Goal: Information Seeking & Learning: Check status

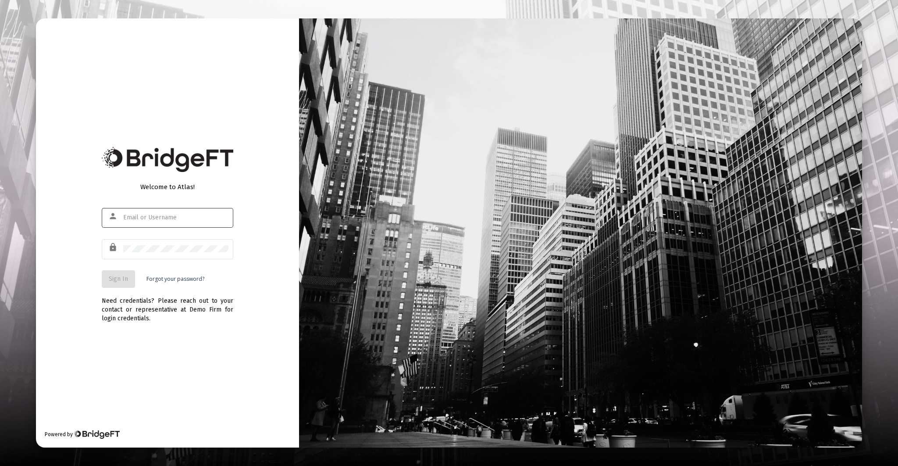
click at [177, 218] on input "text" at bounding box center [175, 217] width 105 height 7
click at [178, 218] on input "text" at bounding box center [175, 217] width 105 height 7
type input "[EMAIL_ADDRESS][DOMAIN_NAME]"
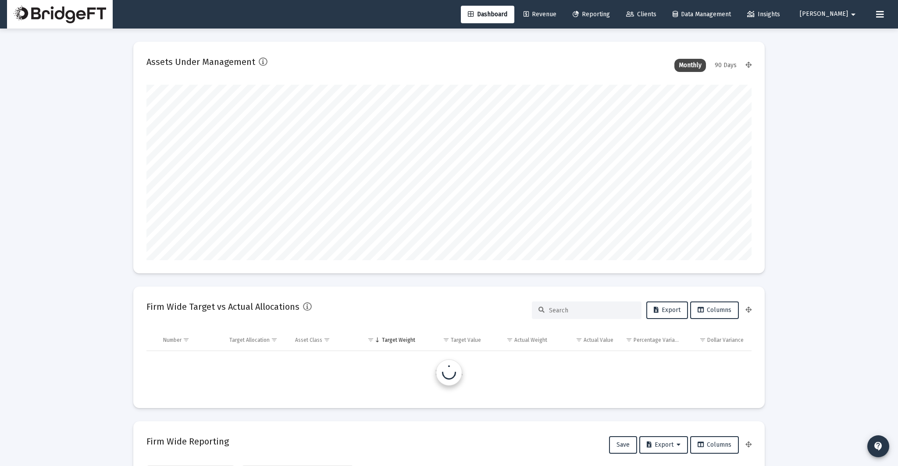
scroll to position [175, 605]
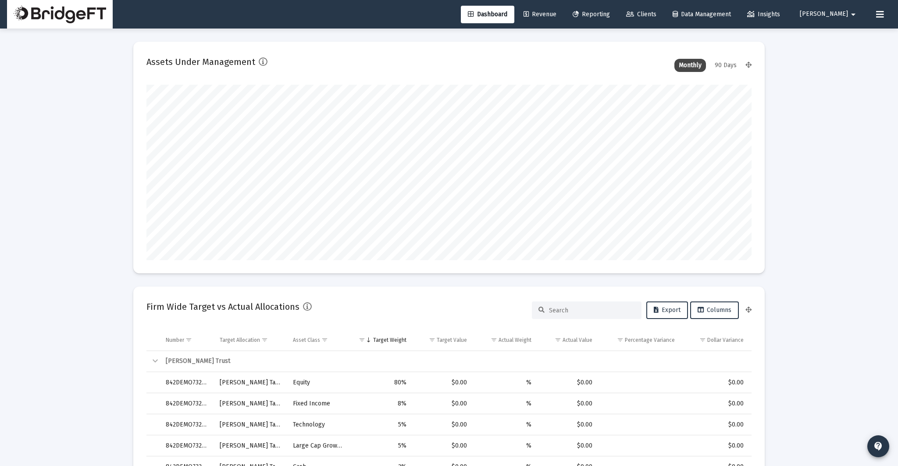
type input "[DATE]"
click at [610, 17] on span "Reporting" at bounding box center [591, 14] width 37 height 7
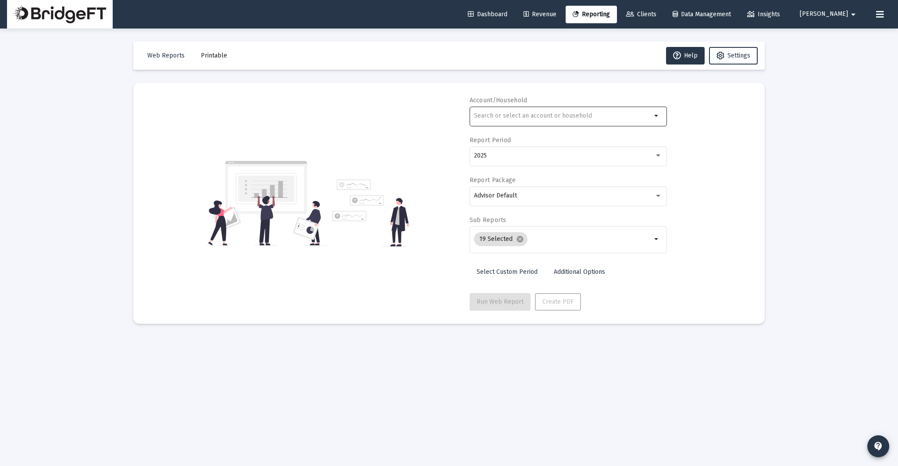
click at [524, 110] on div at bounding box center [563, 115] width 178 height 21
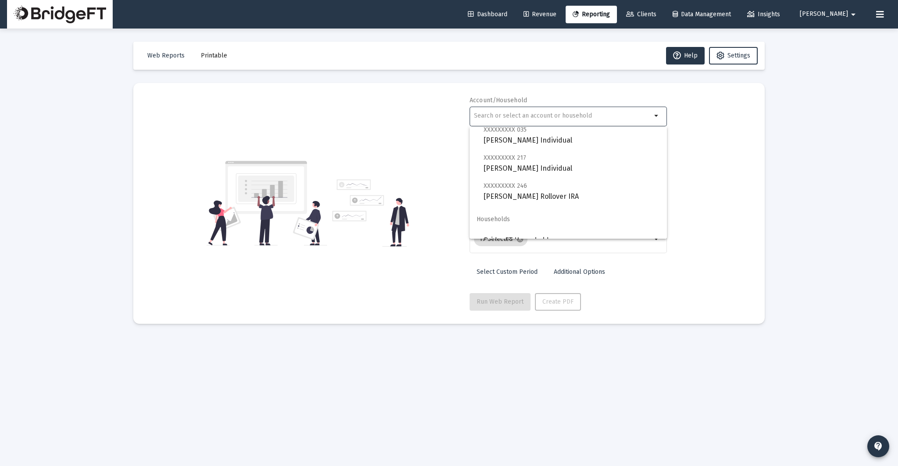
scroll to position [617, 0]
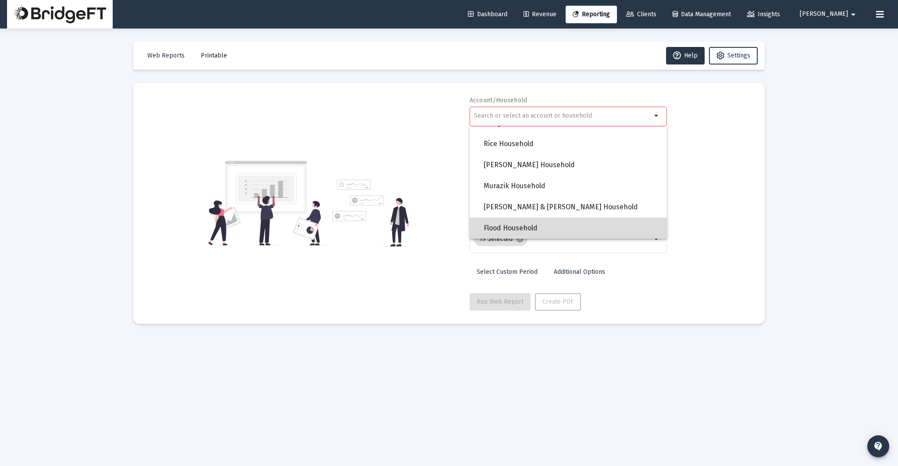
click at [527, 220] on span "Flood Household" at bounding box center [572, 227] width 176 height 21
type input "Flood Household"
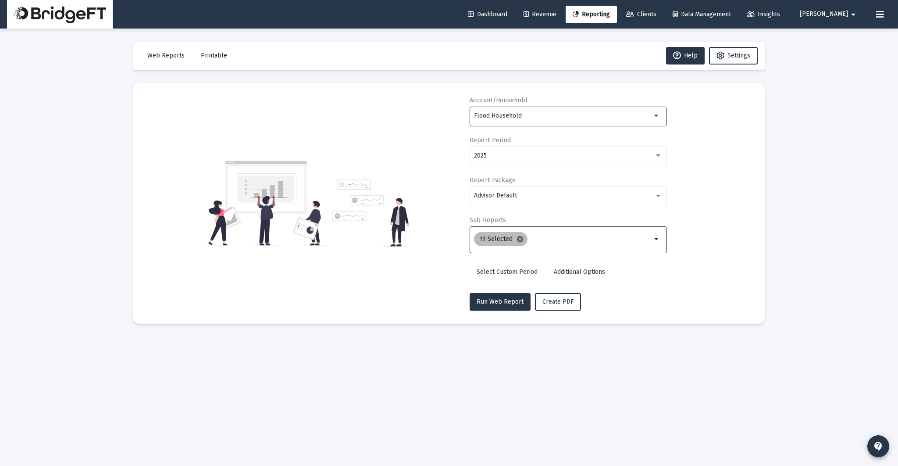
click at [516, 239] on mat-icon "cancel" at bounding box center [520, 239] width 8 height 8
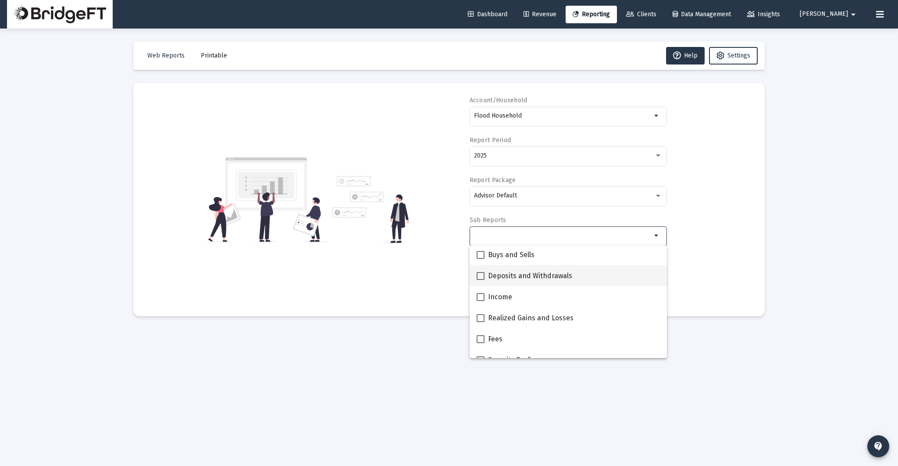
scroll to position [252, 0]
click at [527, 260] on span "Buys and Sells" at bounding box center [511, 257] width 46 height 11
click at [481, 261] on input "Buys and Sells" at bounding box center [480, 261] width 0 height 0
checkbox input "true"
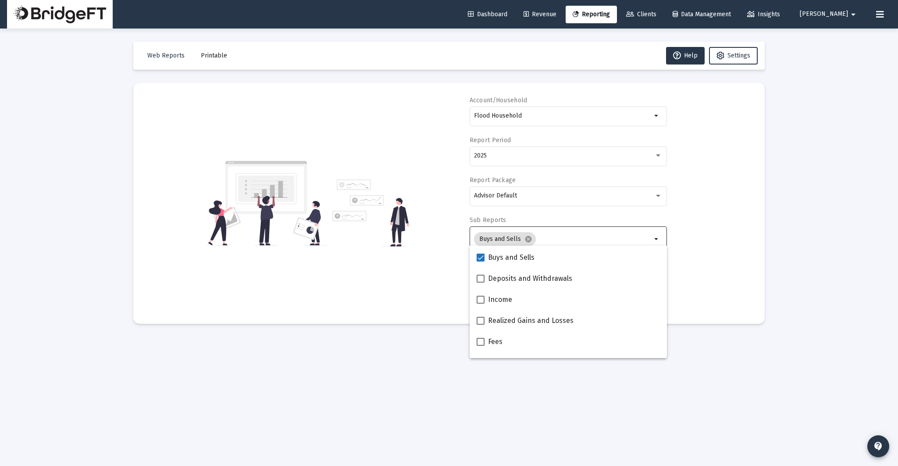
drag, startPoint x: 808, startPoint y: 274, endPoint x: 662, endPoint y: 290, distance: 146.0
click at [808, 274] on div "Loading... Web Reports Printable Help Settings Account/Household Flood Househol…" at bounding box center [449, 233] width 898 height 466
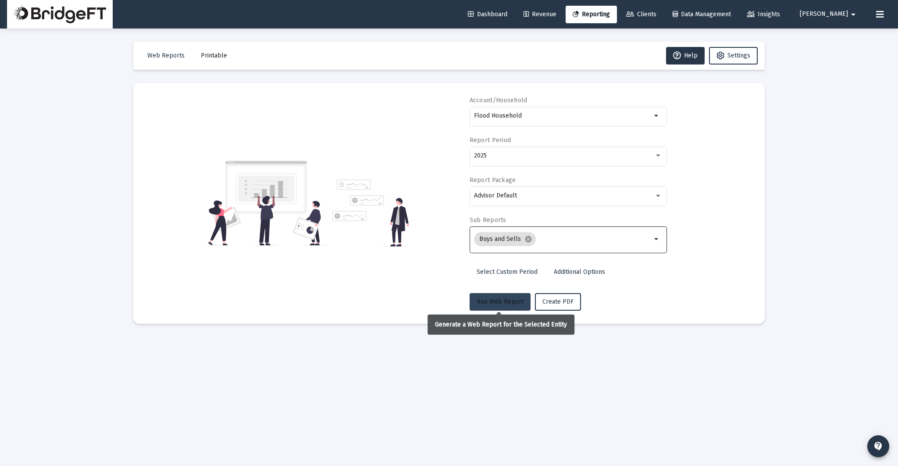
click at [500, 302] on span "Run Web Report" at bounding box center [500, 301] width 47 height 7
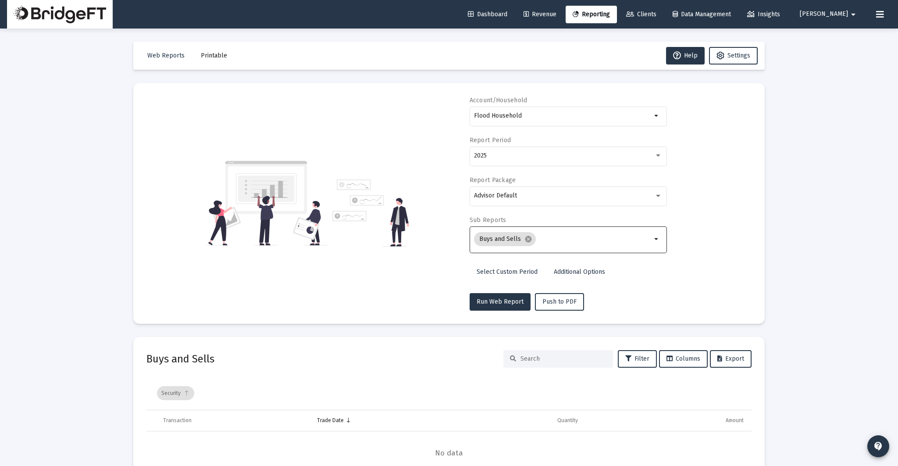
scroll to position [56, 0]
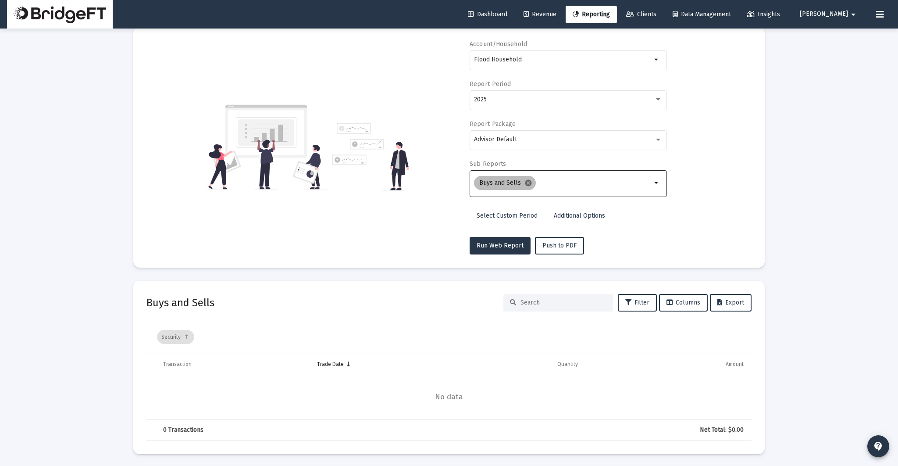
click at [526, 184] on mat-icon "cancel" at bounding box center [528, 183] width 8 height 8
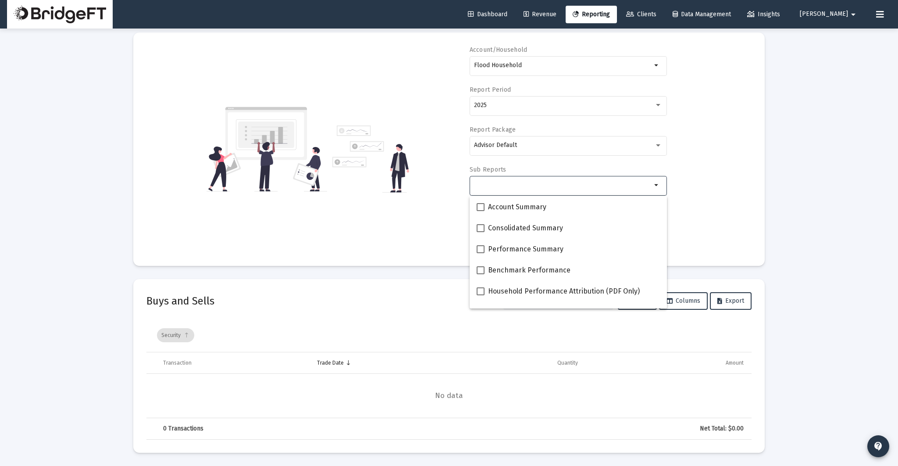
scroll to position [49, 0]
click at [791, 197] on div "Loading... Web Reports Printable Help Settings Account/Household Flood Househol…" at bounding box center [449, 209] width 898 height 516
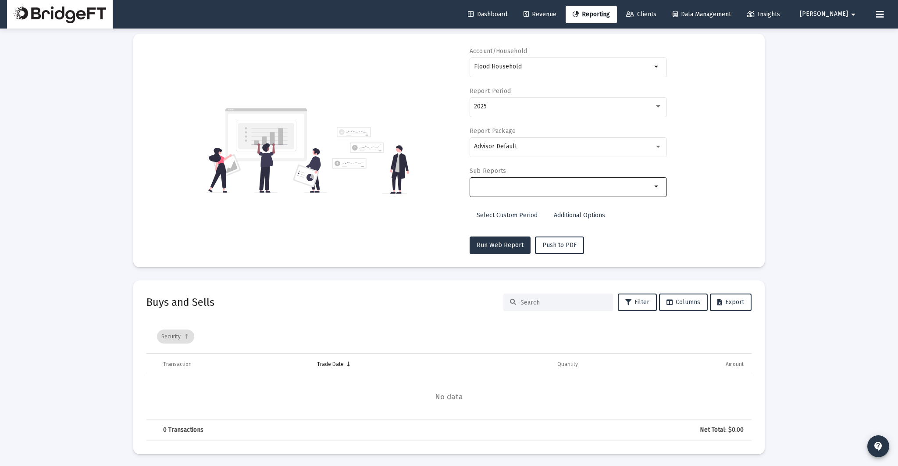
scroll to position [0, 0]
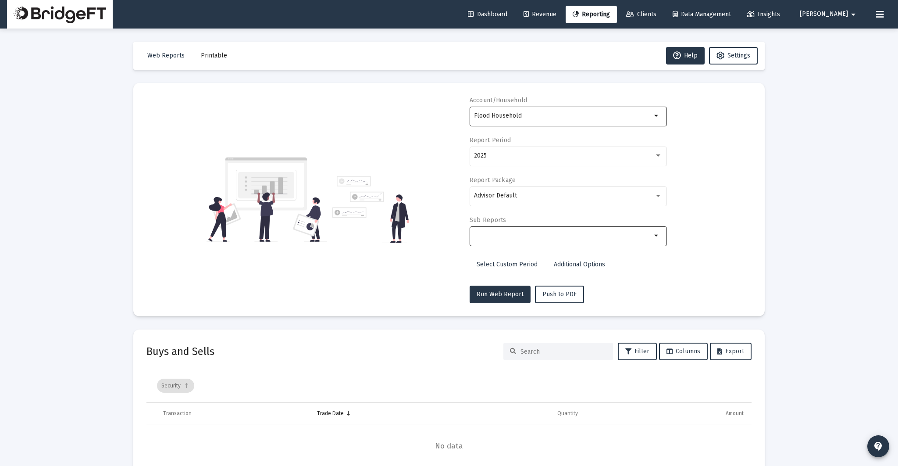
click at [550, 120] on div "Flood Household" at bounding box center [563, 115] width 178 height 21
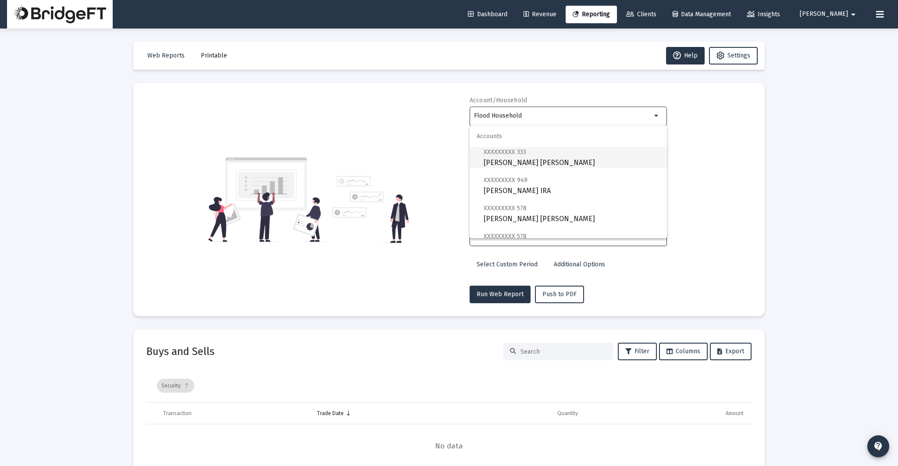
click at [545, 157] on span "XXXXXXXXX 333 [PERSON_NAME] [PERSON_NAME]" at bounding box center [572, 156] width 176 height 21
type input "[PERSON_NAME] [PERSON_NAME]"
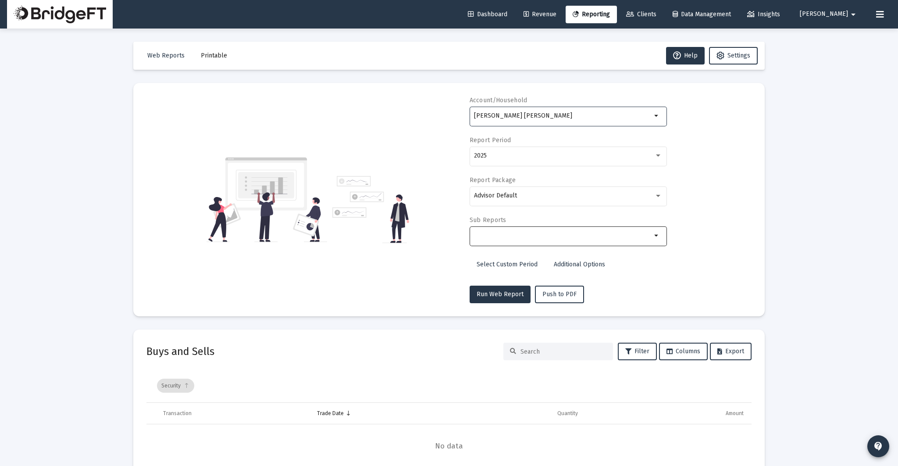
click at [548, 236] on input "Selection" at bounding box center [563, 235] width 178 height 7
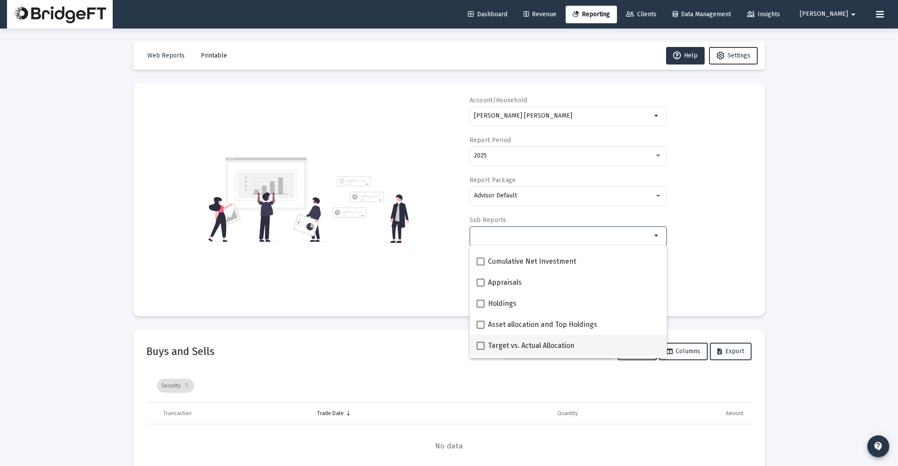
scroll to position [230, 0]
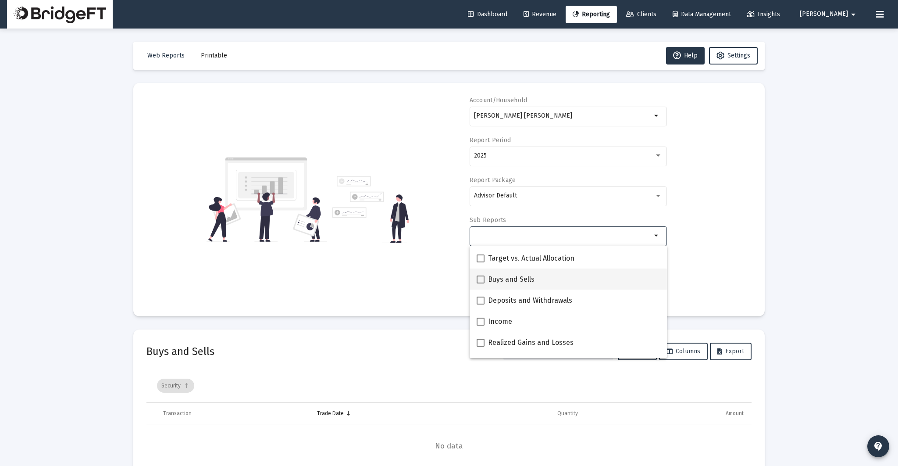
click at [536, 279] on div "Buys and Sells" at bounding box center [568, 278] width 183 height 21
checkbox input "true"
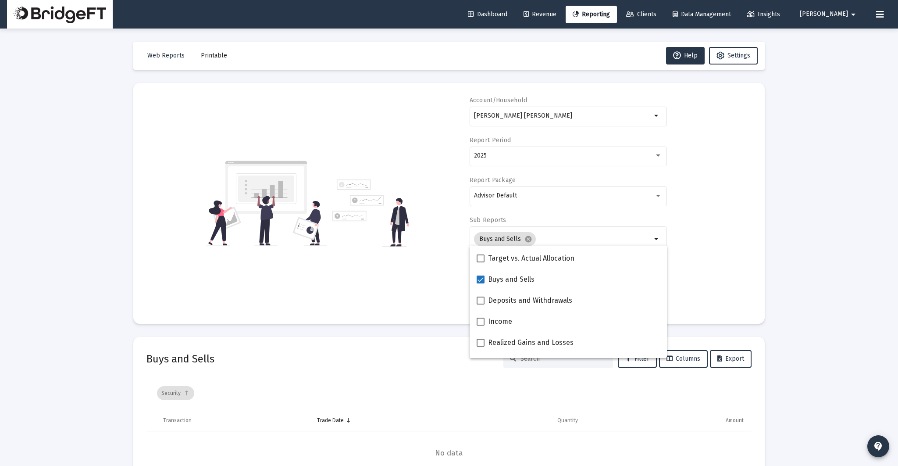
drag, startPoint x: 729, startPoint y: 274, endPoint x: 723, endPoint y: 274, distance: 5.7
click at [727, 274] on div "Account/Household [PERSON_NAME] [PERSON_NAME] arrow_drop_down Report Period 202…" at bounding box center [448, 203] width 605 height 214
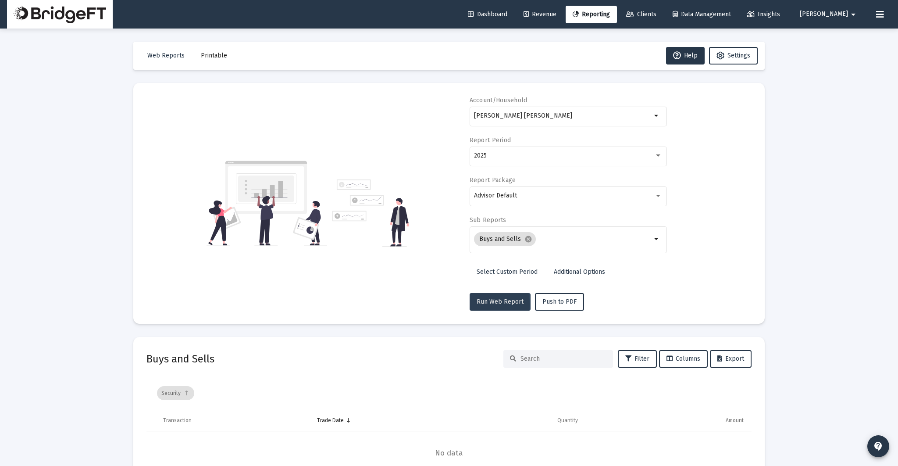
click at [480, 304] on button "Run Web Report" at bounding box center [500, 302] width 61 height 18
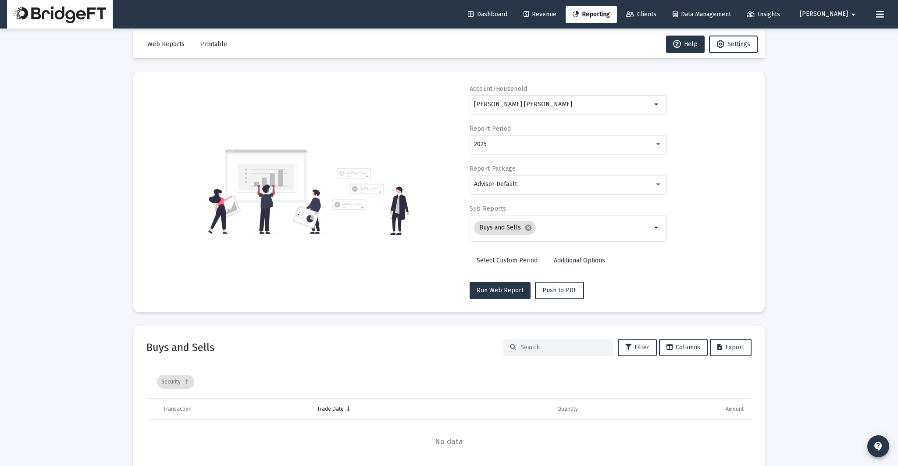
scroll to position [0, 0]
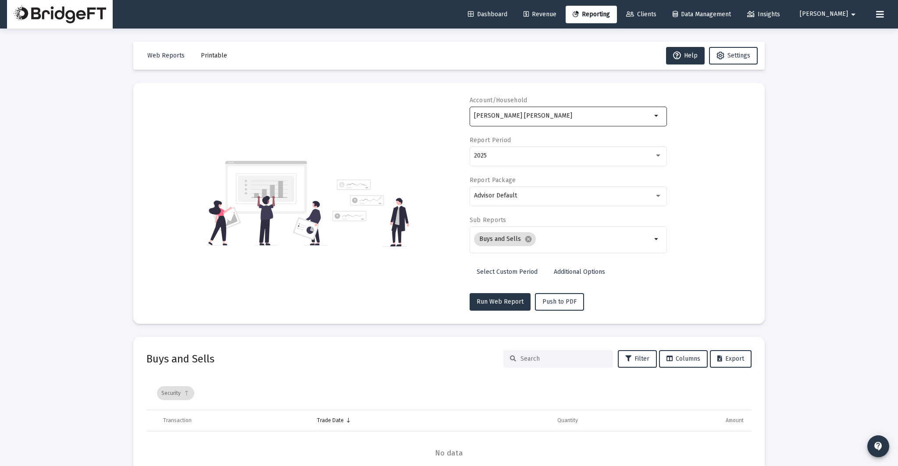
click at [533, 120] on div "[PERSON_NAME] [PERSON_NAME]" at bounding box center [563, 115] width 178 height 21
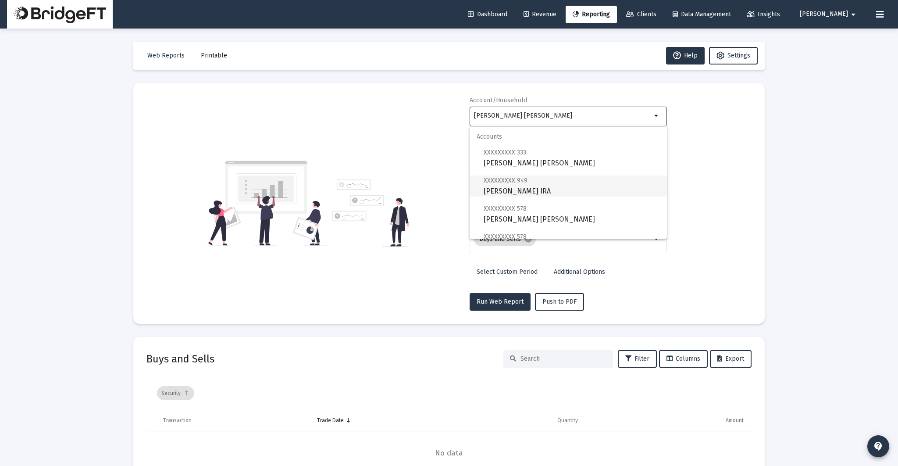
click at [536, 186] on span "XXXXXXXXX 949 [PERSON_NAME] IRA" at bounding box center [572, 185] width 176 height 21
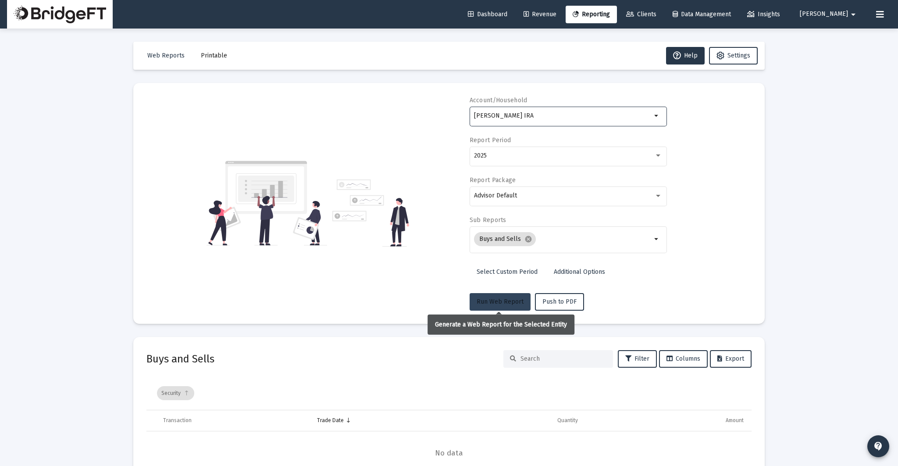
click at [511, 295] on button "Run Web Report" at bounding box center [500, 302] width 61 height 18
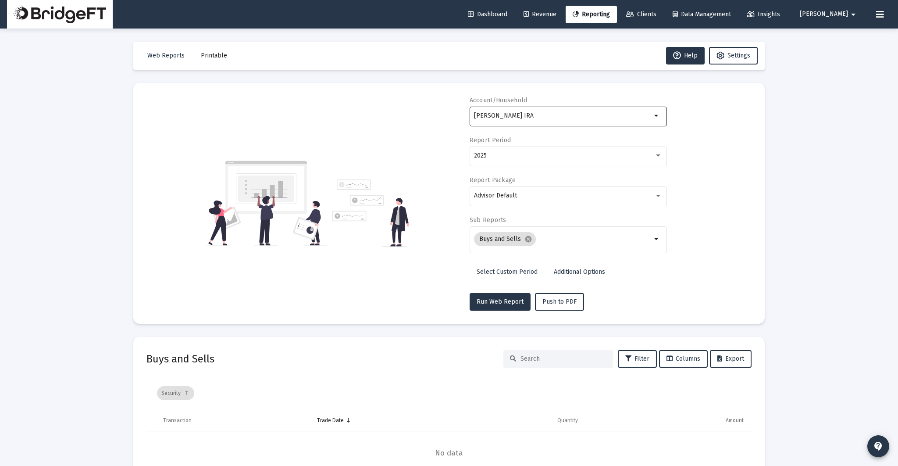
click at [532, 107] on div "[PERSON_NAME] IRA" at bounding box center [563, 115] width 178 height 21
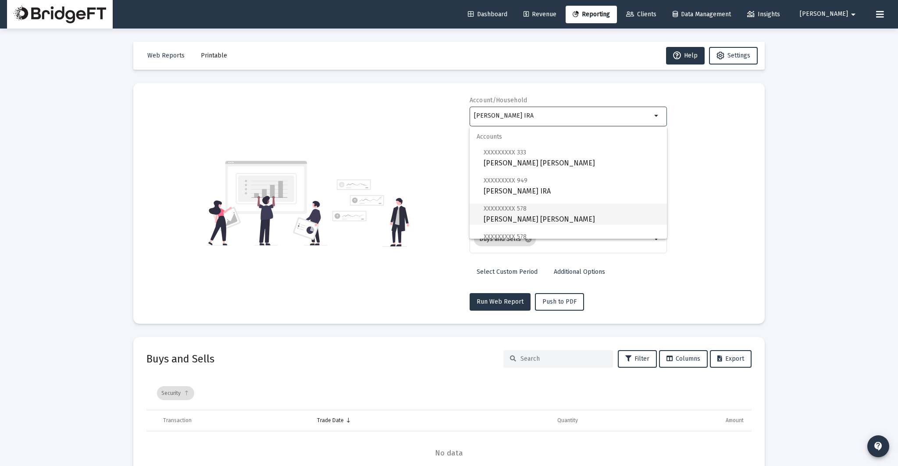
click at [531, 212] on span "XXXXXXXXX 578 [PERSON_NAME] [PERSON_NAME]" at bounding box center [572, 213] width 176 height 21
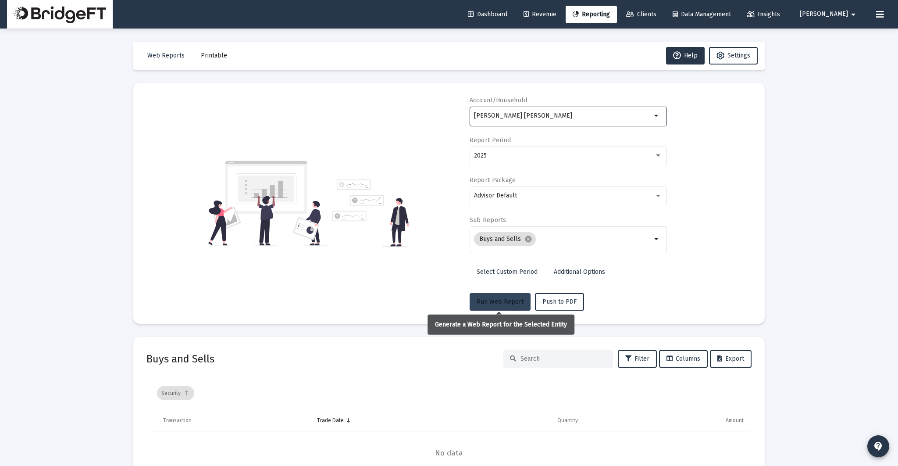
click at [489, 299] on span "Run Web Report" at bounding box center [500, 301] width 47 height 7
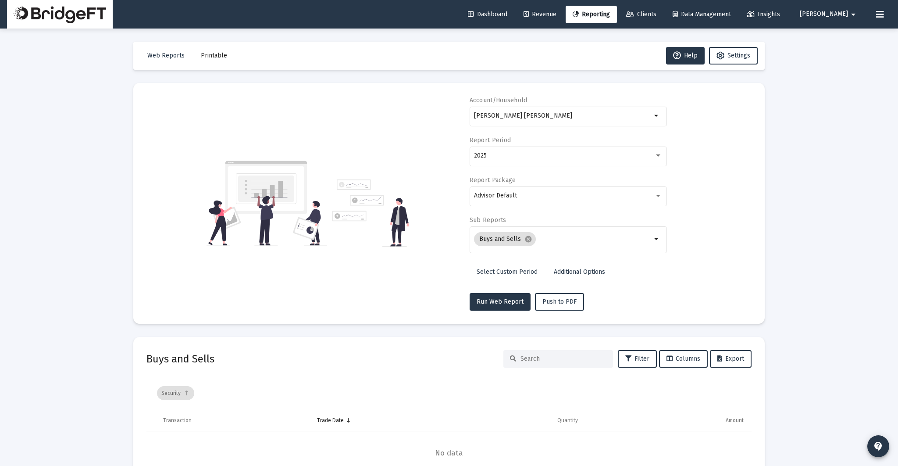
scroll to position [56, 0]
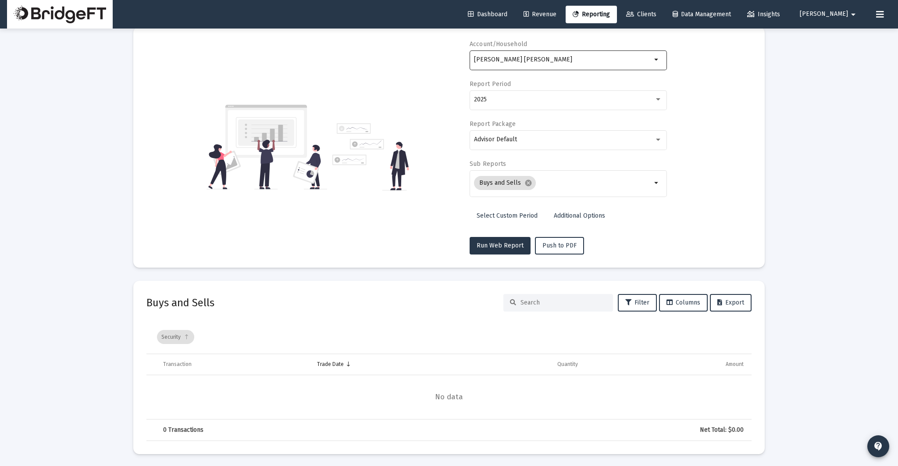
click at [506, 53] on div "[PERSON_NAME] [PERSON_NAME]" at bounding box center [563, 59] width 178 height 21
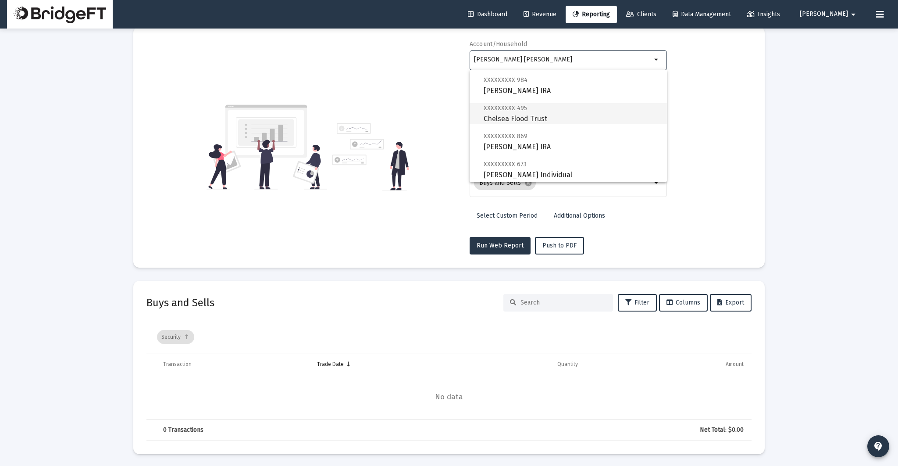
scroll to position [167, 0]
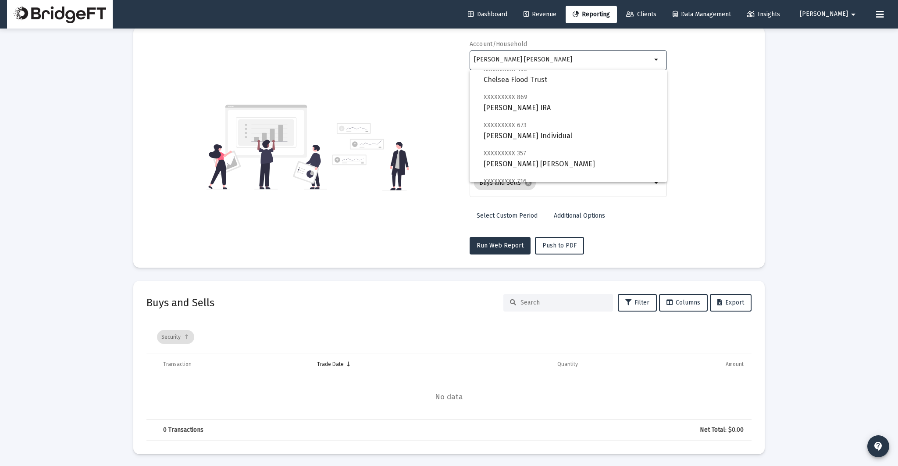
click at [510, 144] on mat-optgroup "Accounts XXXXXXXXX 333 [PERSON_NAME] [PERSON_NAME] XXXXXXXXX 949 [PERSON_NAME] …" at bounding box center [568, 190] width 197 height 575
click at [511, 132] on span "XXXXXXXXX 673 [PERSON_NAME] Individual" at bounding box center [572, 130] width 176 height 21
type input "[PERSON_NAME] Individual"
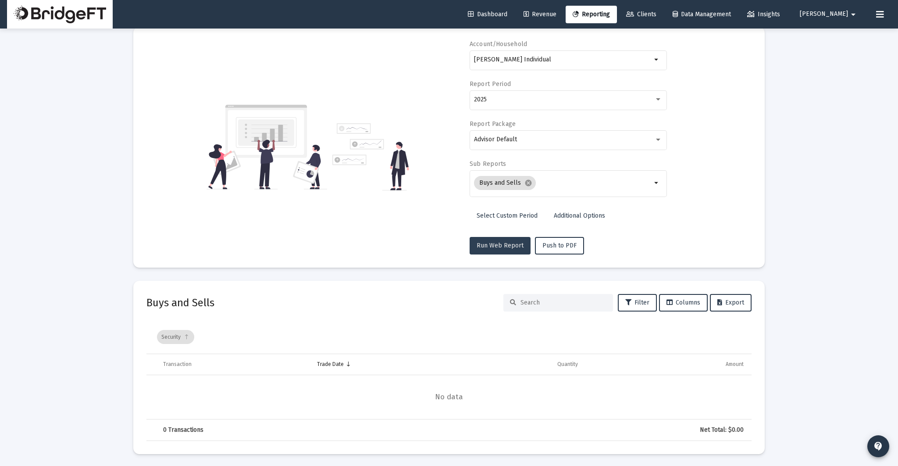
click at [512, 240] on button "Run Web Report" at bounding box center [500, 246] width 61 height 18
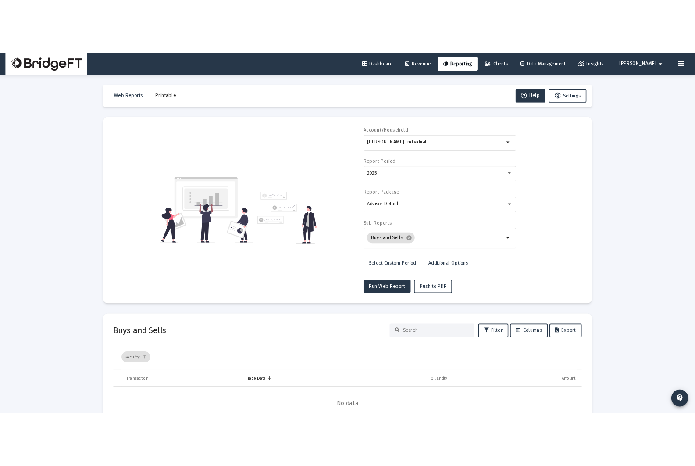
scroll to position [56, 0]
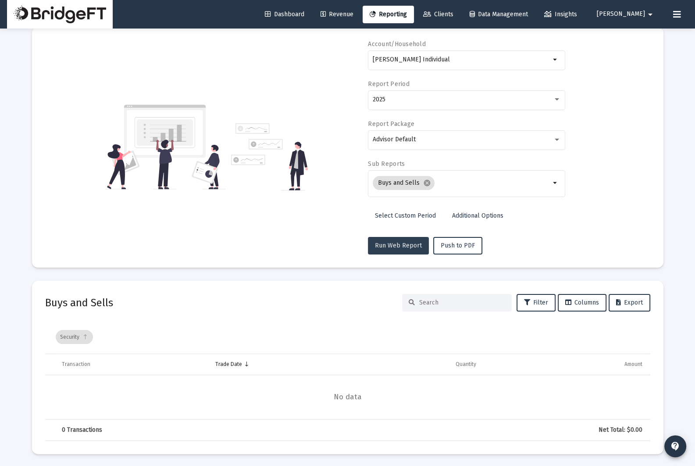
click at [395, 247] on span "Run Web Report" at bounding box center [398, 245] width 47 height 7
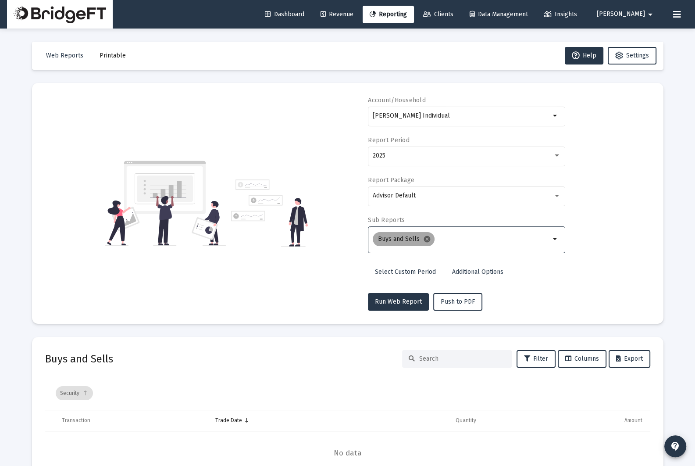
click at [430, 238] on mat-chip "Buys and Sells cancel" at bounding box center [404, 239] width 62 height 14
click at [425, 239] on mat-icon "cancel" at bounding box center [427, 239] width 8 height 8
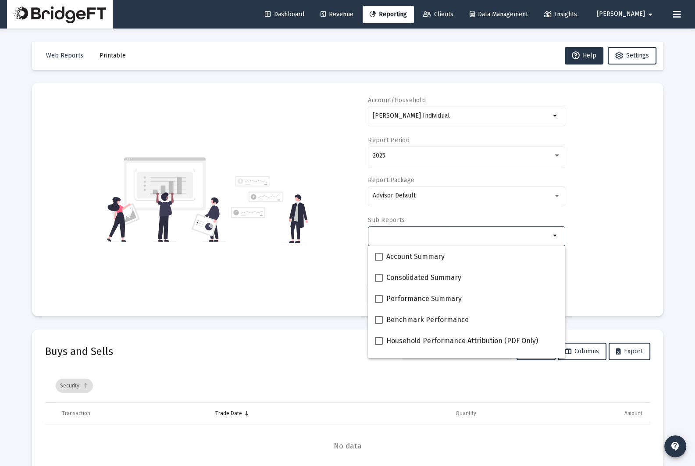
click at [425, 239] on div "Selection" at bounding box center [461, 235] width 181 height 11
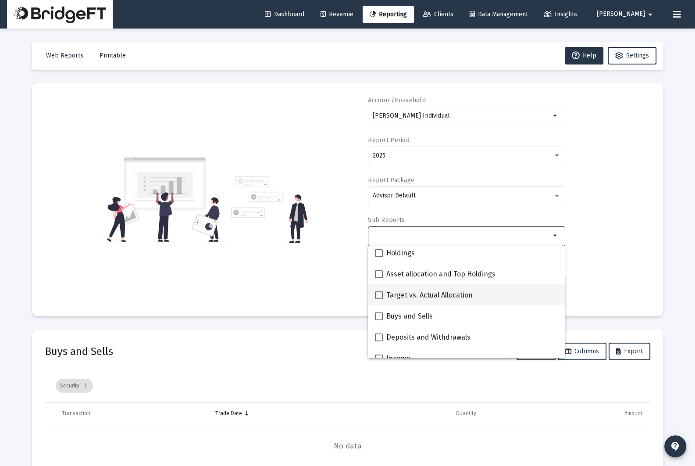
scroll to position [195, 0]
click at [428, 296] on span "Target vs. Actual Allocation" at bounding box center [429, 293] width 86 height 11
click at [379, 297] on input "Target vs. Actual Allocation" at bounding box center [378, 297] width 0 height 0
checkbox input "true"
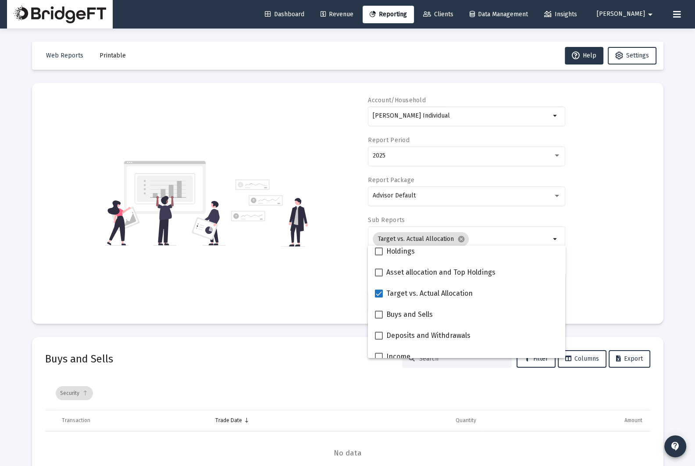
click at [627, 282] on div "Account/Household [PERSON_NAME] Individual arrow_drop_down Report Period 2025 R…" at bounding box center [347, 203] width 605 height 214
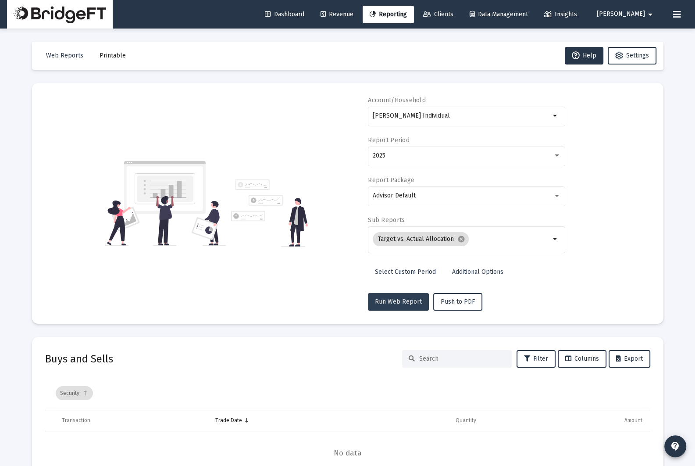
click at [407, 298] on span "Run Web Report" at bounding box center [398, 301] width 47 height 7
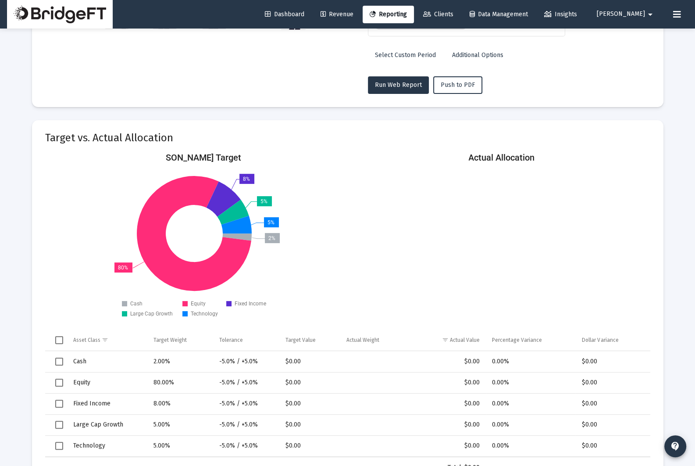
scroll to position [254, 0]
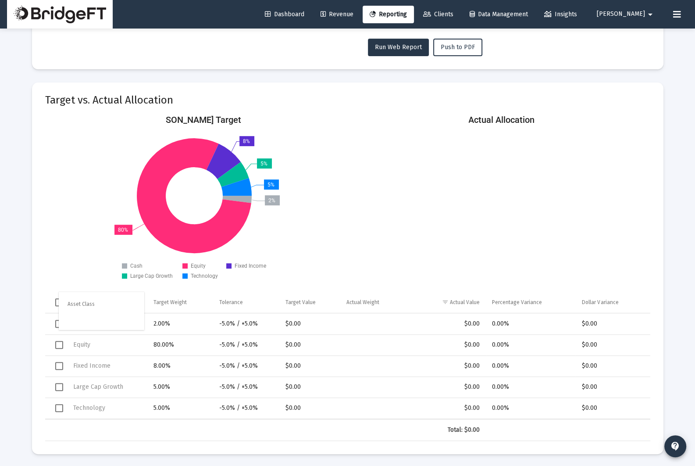
drag, startPoint x: 72, startPoint y: 302, endPoint x: 63, endPoint y: 301, distance: 9.7
drag, startPoint x: 226, startPoint y: 122, endPoint x: 172, endPoint y: 121, distance: 54.4
click at [180, 121] on icon "[PERSON_NAME] Target 2% 80% 8% 5% 5% Cash Equity Fixed Income Large Cap Growth …" at bounding box center [194, 195] width 298 height 175
drag, startPoint x: 165, startPoint y: 118, endPoint x: 224, endPoint y: 117, distance: 59.2
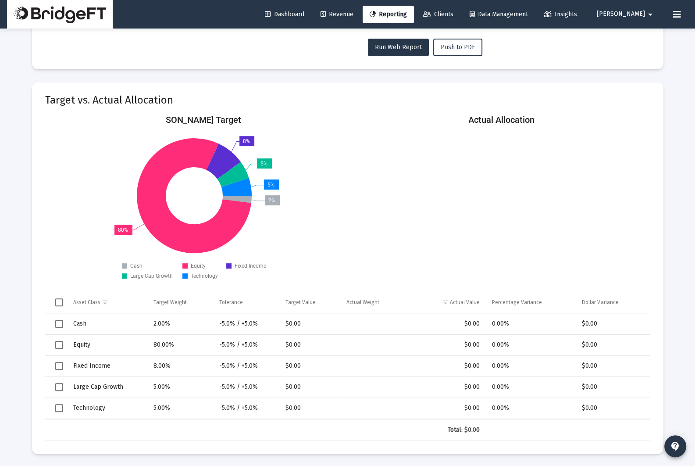
click at [224, 117] on rect at bounding box center [194, 195] width 298 height 175
drag, startPoint x: 221, startPoint y: 118, endPoint x: 189, endPoint y: 120, distance: 31.6
click at [167, 118] on icon "[PERSON_NAME] Target 2% 80% 8% 5% 5% Cash Equity Fixed Income Large Cap Growth …" at bounding box center [194, 195] width 298 height 175
drag, startPoint x: 189, startPoint y: 120, endPoint x: 250, endPoint y: 119, distance: 60.5
click at [252, 119] on icon "[PERSON_NAME] Target 2% 80% 8% 5% 5% Cash Equity Fixed Income Large Cap Growth …" at bounding box center [194, 195] width 298 height 175
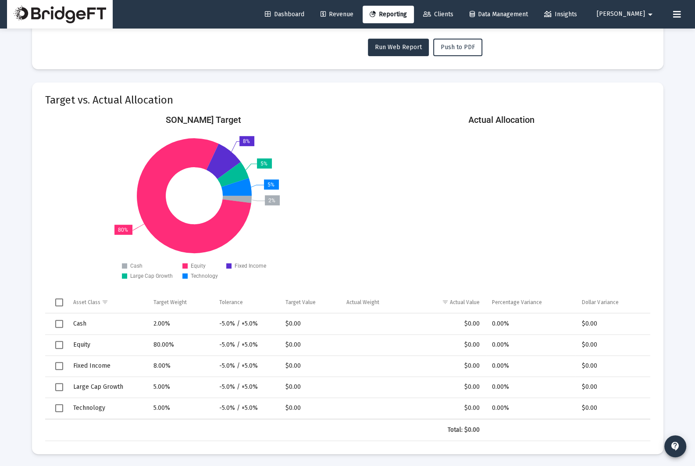
drag, startPoint x: 214, startPoint y: 120, endPoint x: 171, endPoint y: 118, distance: 43.4
click at [171, 119] on text "[PERSON_NAME] Target" at bounding box center [194, 119] width 94 height 11
